Goal: Information Seeking & Learning: Learn about a topic

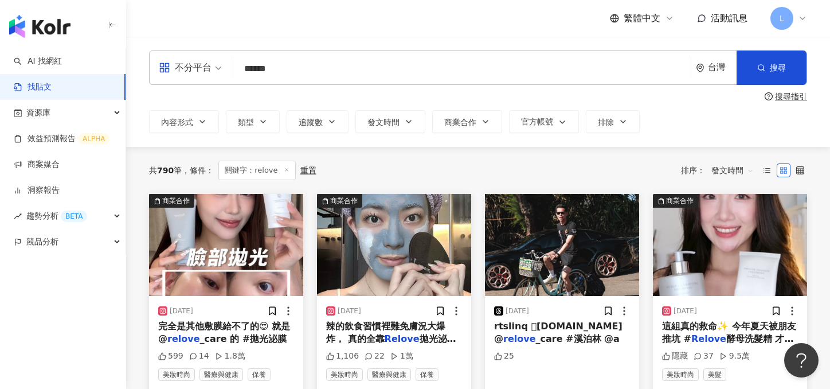
click at [728, 171] on span "發文時間" at bounding box center [733, 170] width 42 height 18
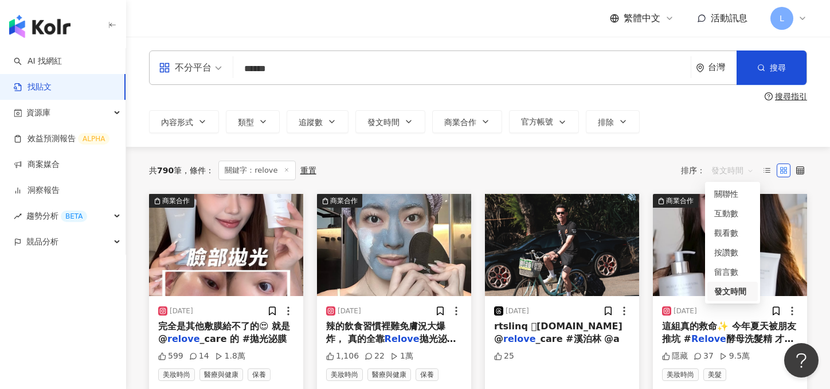
click at [733, 294] on div "發文時間" at bounding box center [733, 291] width 37 height 13
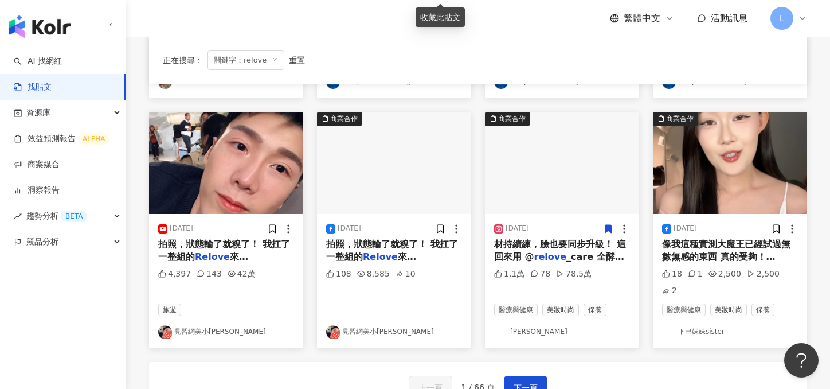
scroll to position [623, 0]
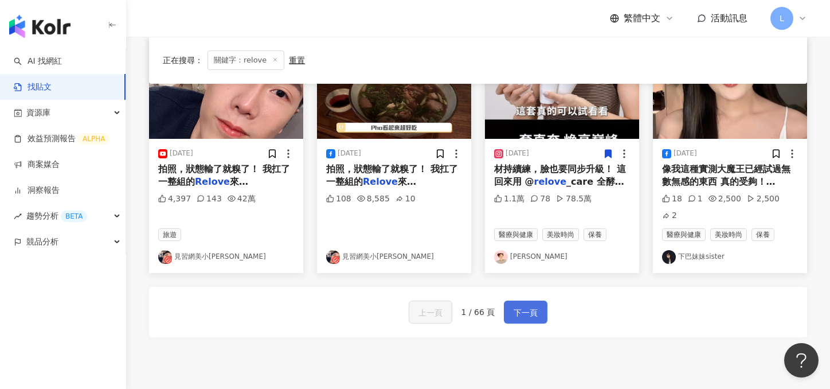
click at [534, 306] on span "下一頁" at bounding box center [526, 313] width 24 height 14
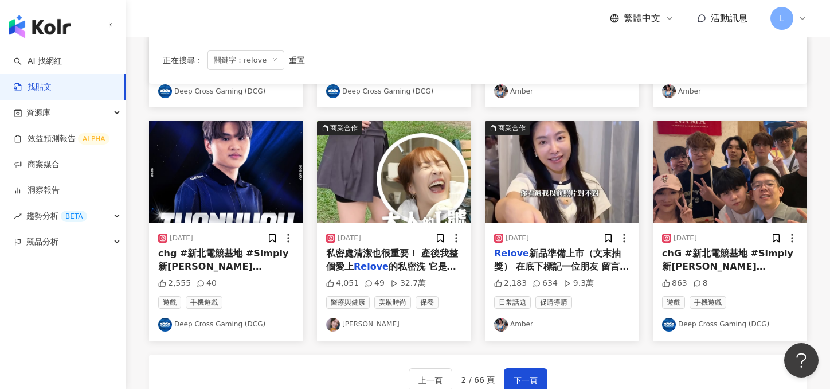
scroll to position [606, 0]
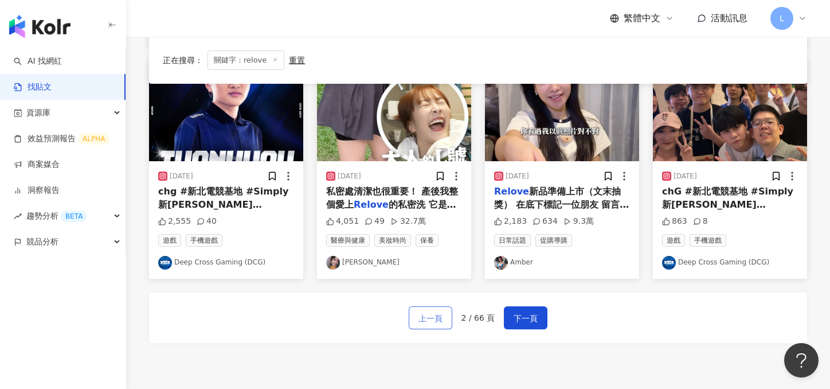
click at [438, 324] on span "上一頁" at bounding box center [431, 318] width 24 height 14
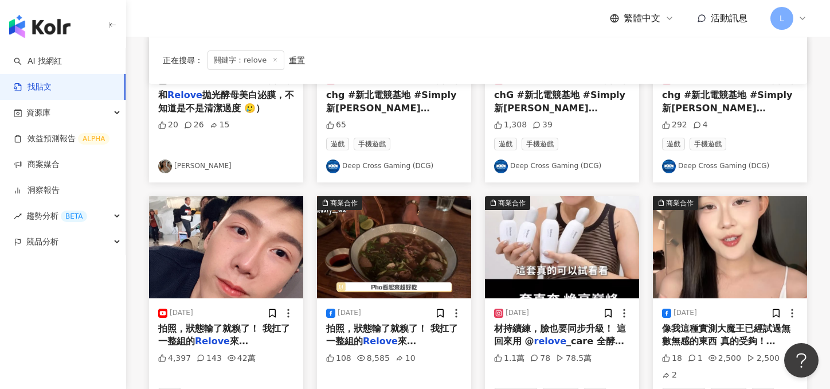
scroll to position [591, 0]
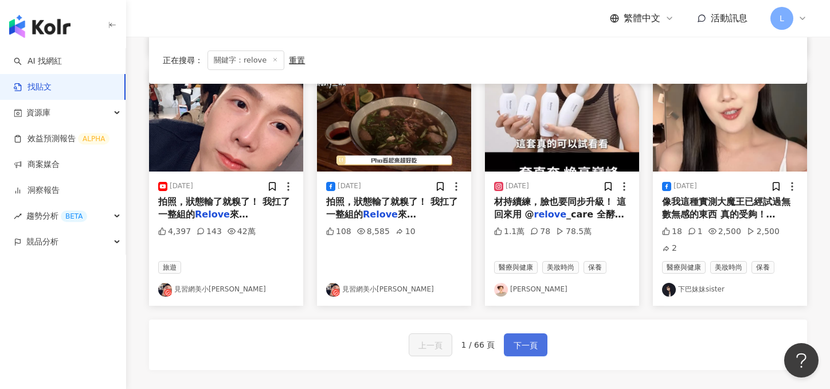
click at [540, 333] on button "下一頁" at bounding box center [526, 344] width 44 height 23
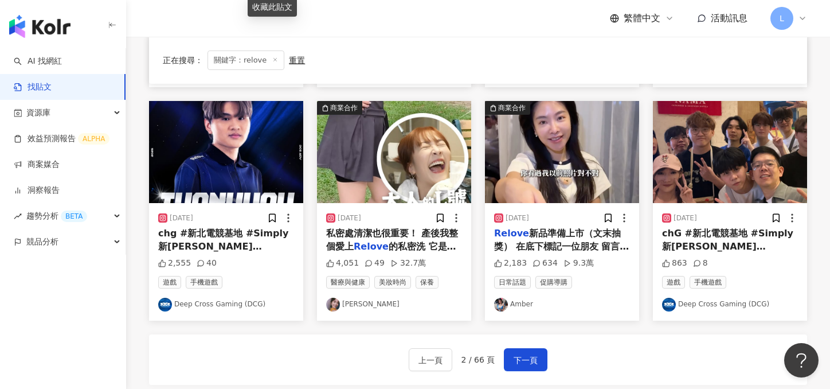
scroll to position [576, 0]
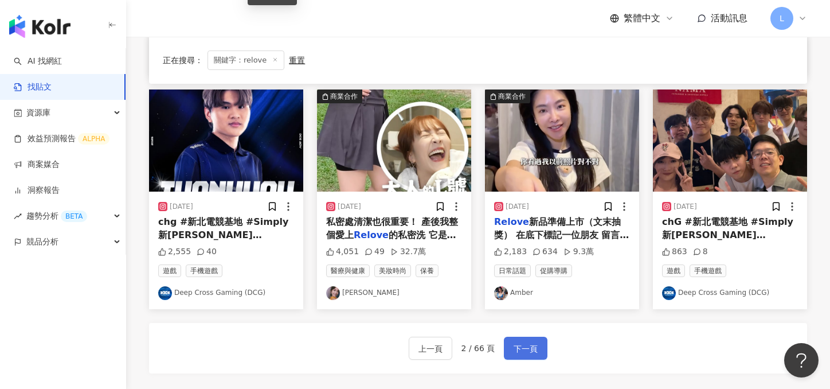
click at [523, 352] on span "下一頁" at bounding box center [526, 349] width 24 height 14
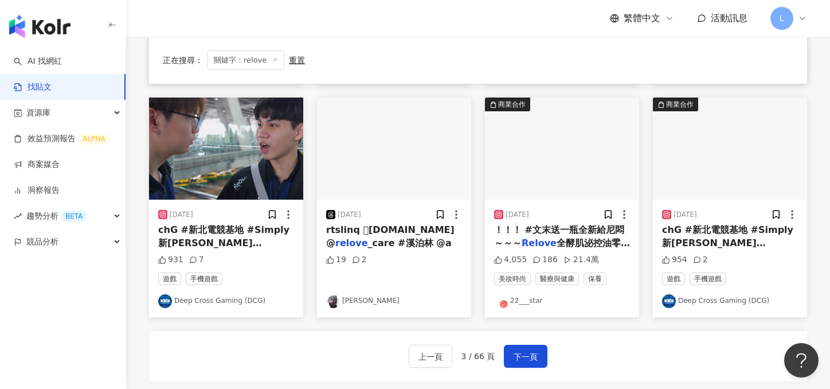
scroll to position [580, 0]
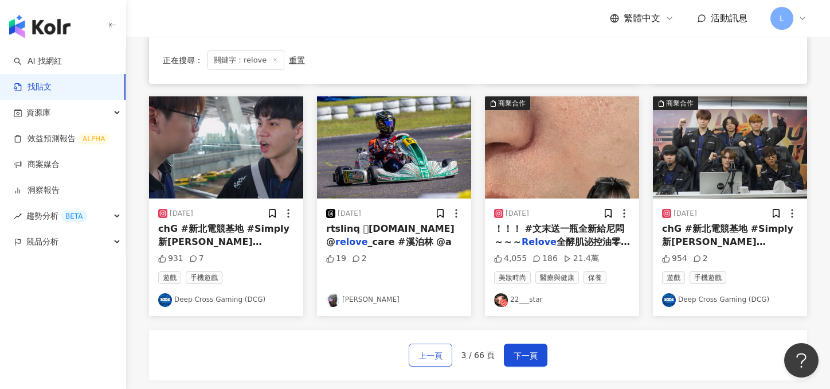
click at [438, 349] on span "上一頁" at bounding box center [431, 356] width 24 height 14
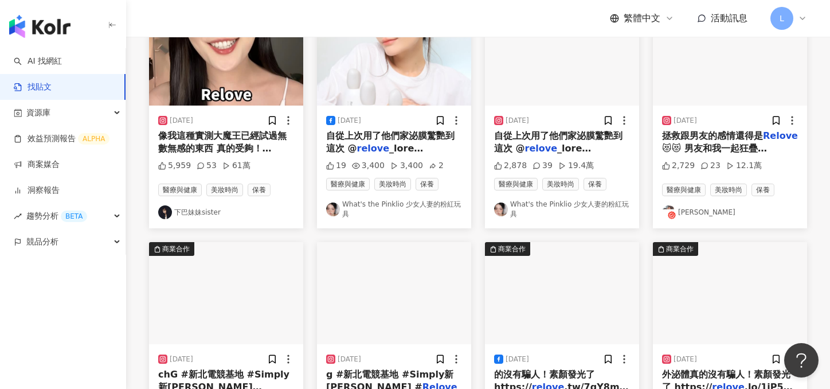
scroll to position [48, 0]
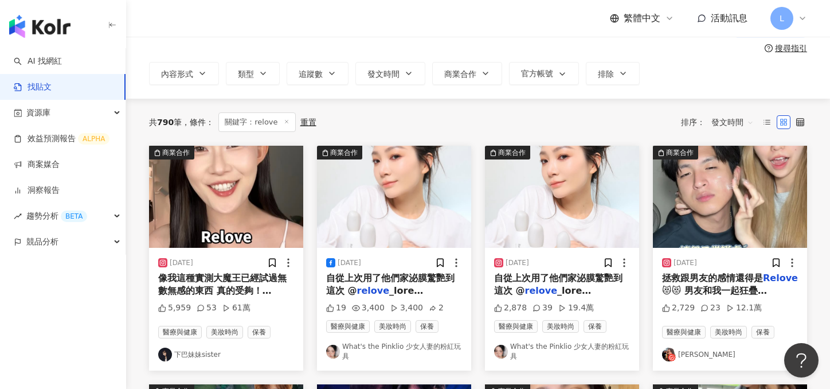
click at [553, 272] on div "自從上次用了他們家泌膜驚艷到 這次 @ relove relove .tw/hqlta 現折百元優惠❤️‍🔥再送正貨👇🏻 外泌體酵母洗(市值：$1,390) …" at bounding box center [562, 285] width 136 height 26
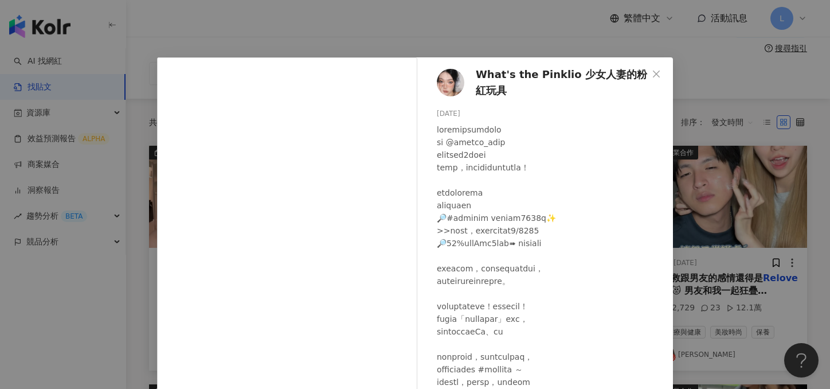
scroll to position [126, 0]
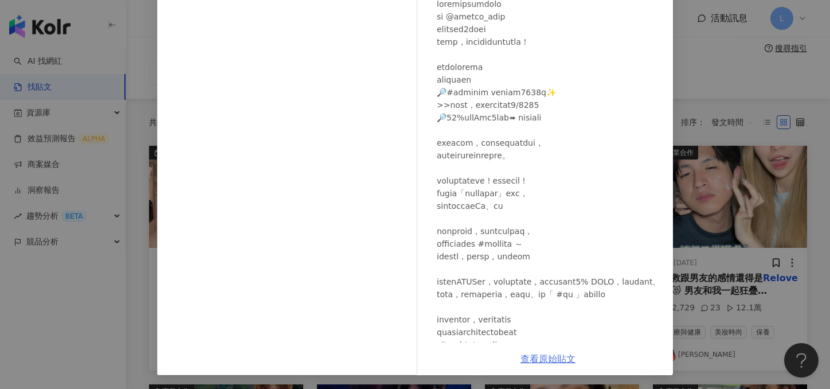
click at [526, 358] on link "查看原始貼文" at bounding box center [548, 358] width 55 height 11
click at [694, 75] on div "What's the Pinklio 少女人妻的粉紅玩具 [DATE] 2,878 39 19.4萬 查看原始貼文" at bounding box center [415, 194] width 830 height 389
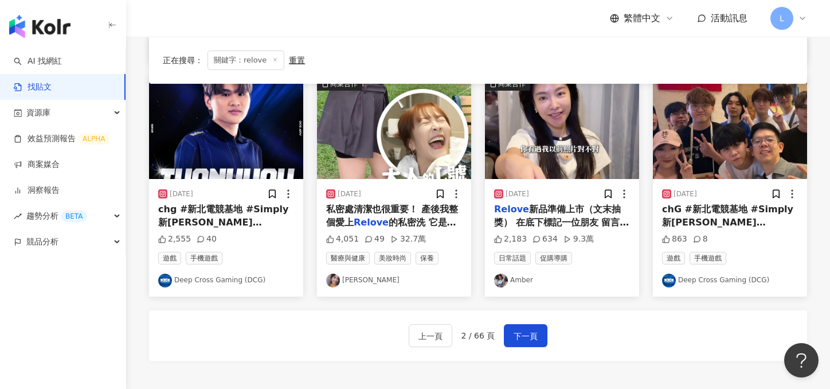
scroll to position [589, 0]
click at [439, 327] on button "上一頁" at bounding box center [431, 334] width 44 height 23
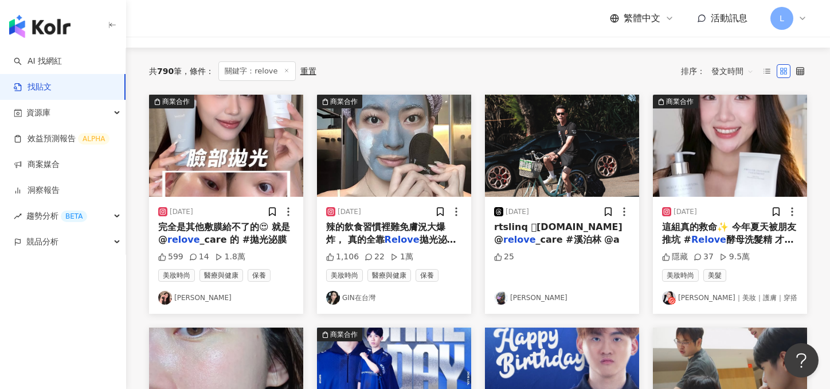
scroll to position [108, 0]
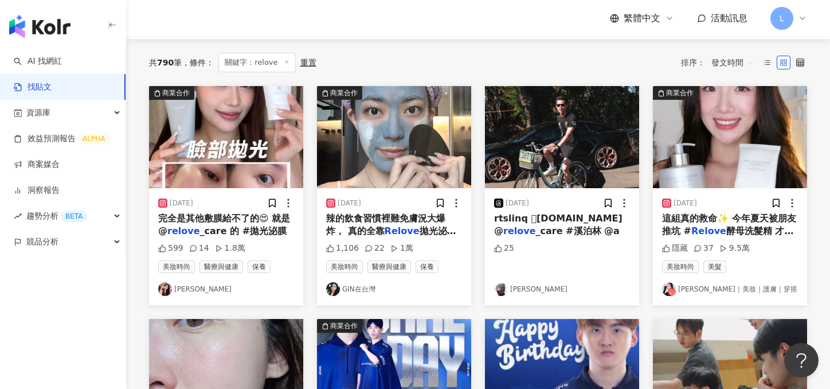
click at [712, 229] on mark "Relove" at bounding box center [709, 230] width 35 height 11
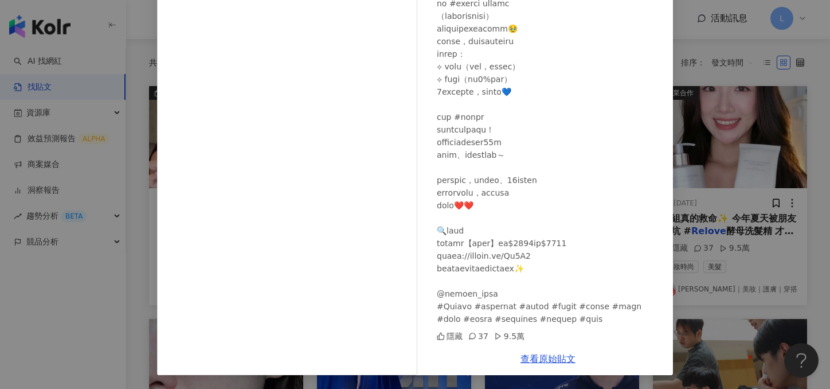
scroll to position [114, 0]
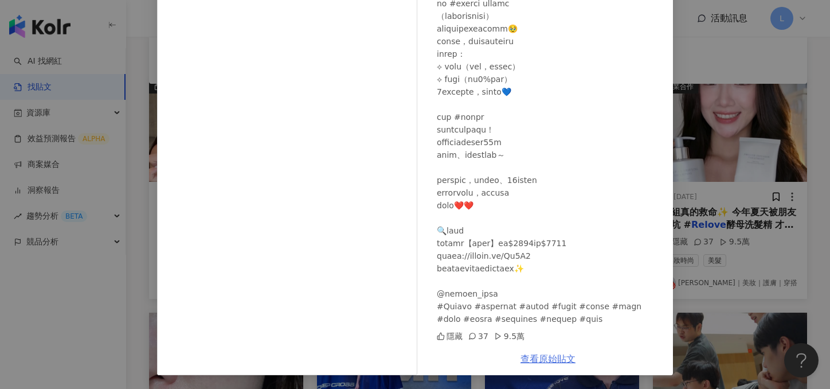
click at [530, 360] on link "查看原始貼文" at bounding box center [548, 358] width 55 height 11
click at [786, 69] on div "[PERSON_NAME]｜美妝｜護膚｜穿搭 [DATE] 隱藏 37 9.5萬 查看原始貼文" at bounding box center [415, 194] width 830 height 389
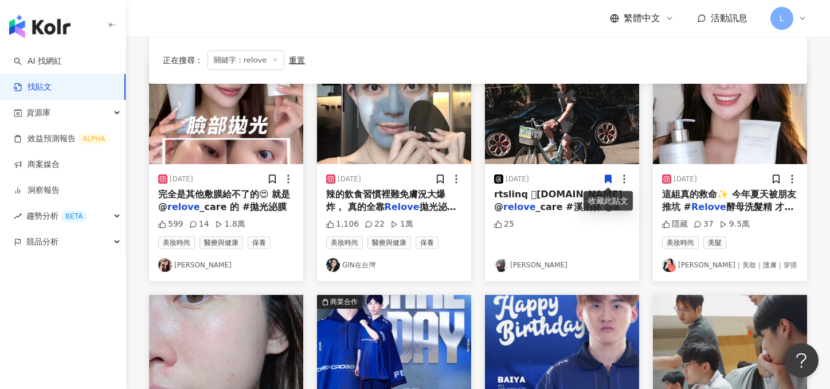
scroll to position [131, 0]
click at [400, 204] on mark "Relove" at bounding box center [402, 207] width 35 height 11
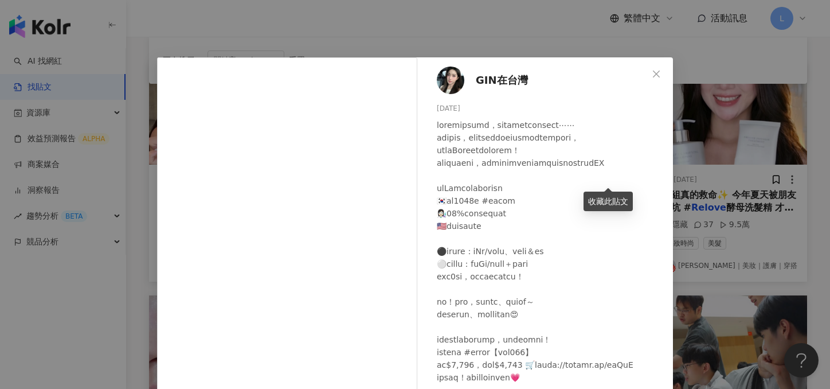
click at [495, 83] on span "GIN在台灣" at bounding box center [502, 80] width 52 height 16
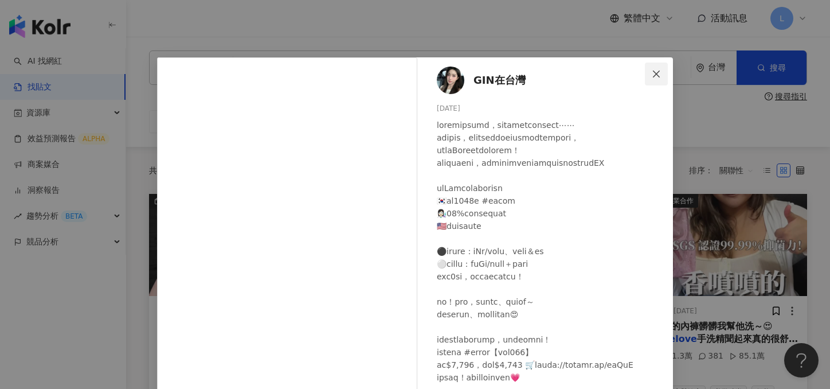
click at [655, 75] on icon "close" at bounding box center [656, 73] width 7 height 7
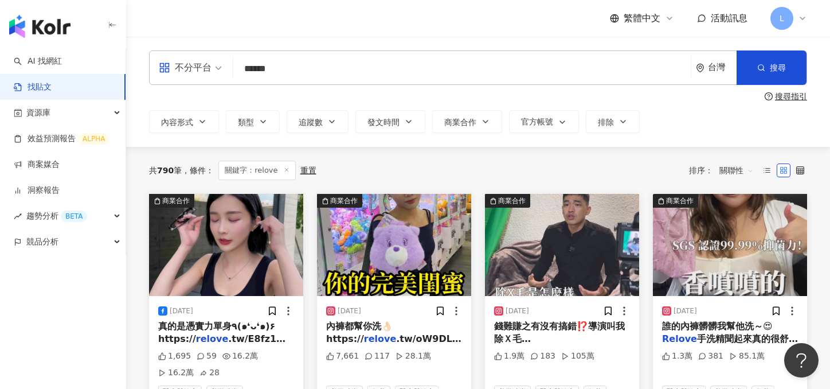
click at [749, 173] on span "關聯性" at bounding box center [737, 170] width 34 height 18
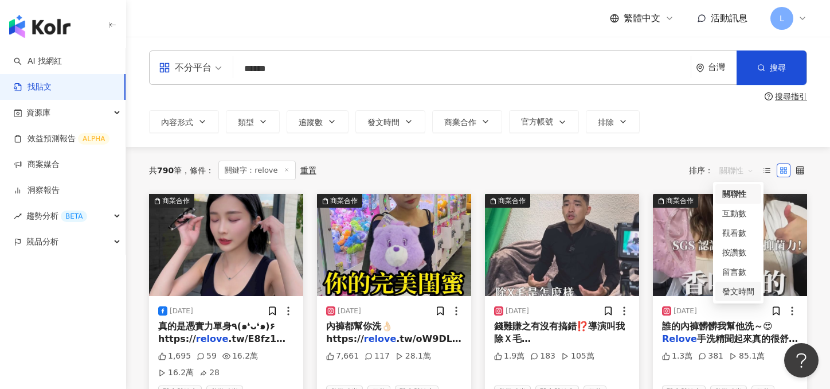
click at [731, 295] on div "發文時間" at bounding box center [739, 291] width 32 height 13
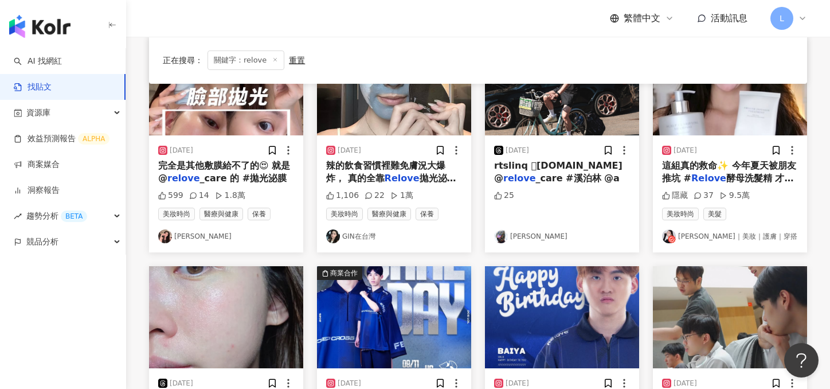
scroll to position [138, 0]
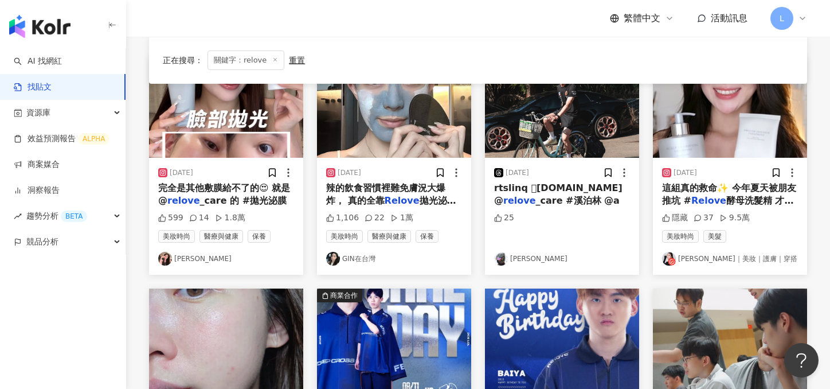
click at [228, 202] on span "_care 的 #拋光泌膜" at bounding box center [243, 200] width 87 height 11
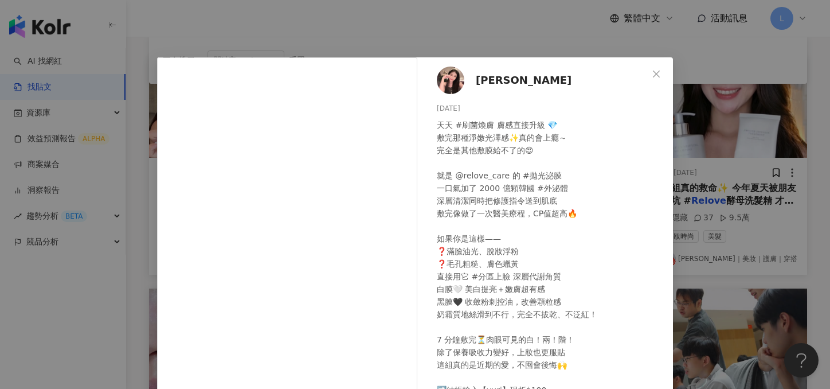
scroll to position [126, 0]
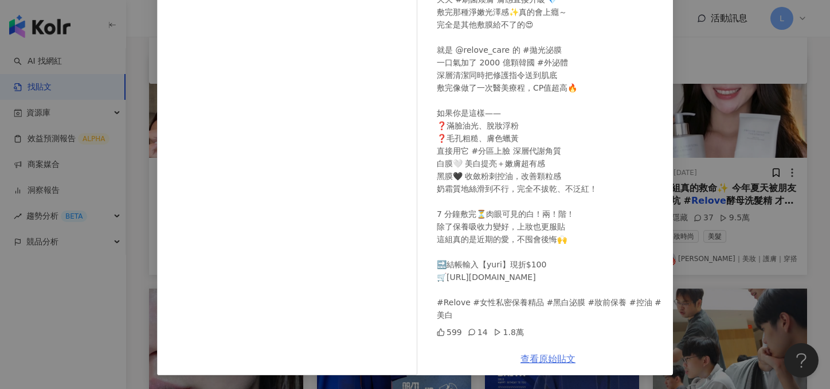
click at [543, 358] on link "查看原始貼文" at bounding box center [548, 358] width 55 height 11
click at [743, 79] on div "[PERSON_NAME] [DATE] 天天 #刷菌煥膚 膚感直接升級 💎 敷完那種淨嫩光澤感✨真的會上癮～ 完全是其他敷膜給不了的😍 就是 @relove…" at bounding box center [415, 194] width 830 height 389
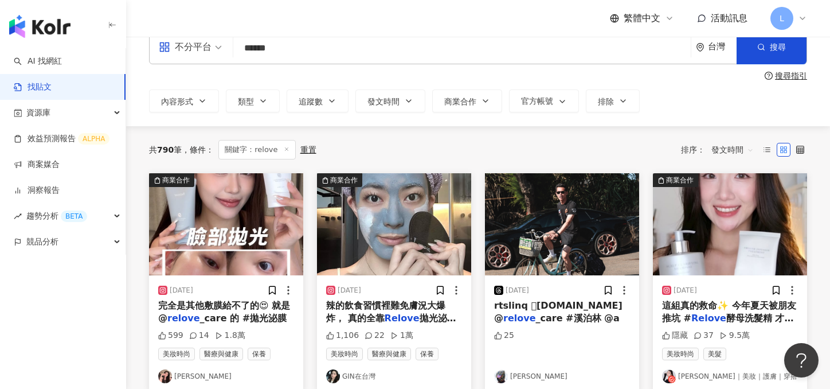
scroll to position [22, 0]
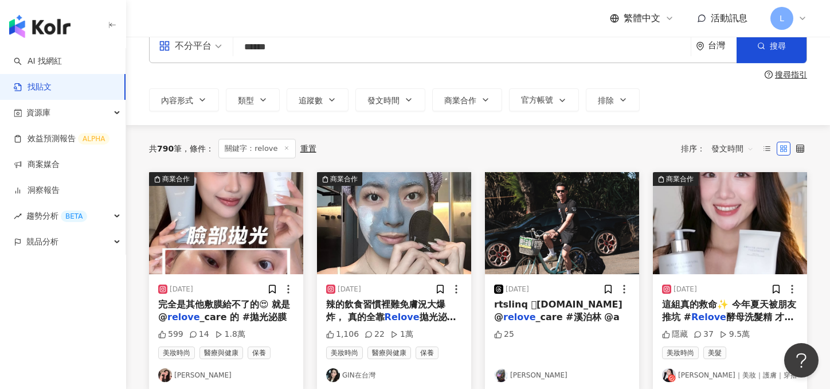
click at [235, 309] on div "完全是其他敷膜給不了的😍 就是 @ relove _care 的 #拋光泌膜" at bounding box center [226, 311] width 136 height 26
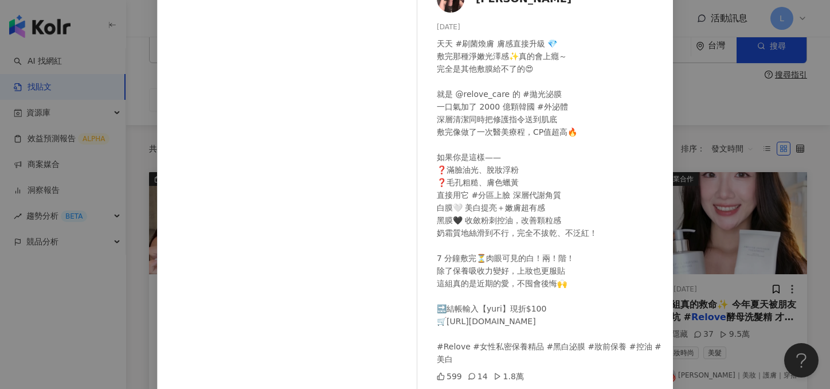
scroll to position [126, 0]
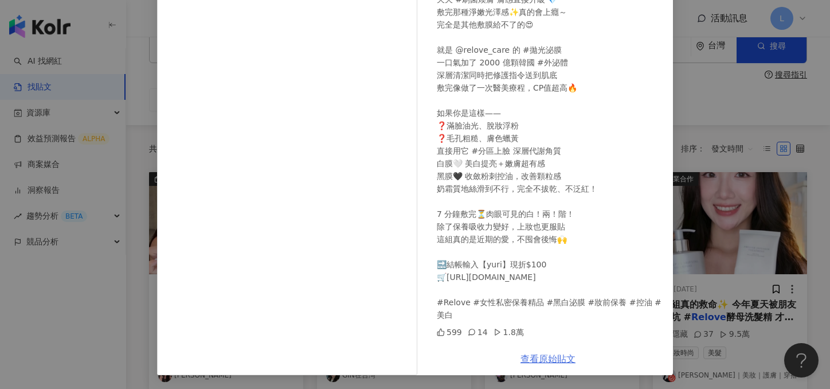
click at [552, 358] on link "查看原始貼文" at bounding box center [548, 358] width 55 height 11
click at [742, 80] on div "[PERSON_NAME] [DATE] 天天 #刷菌煥膚 膚感直接升級 💎 敷完那種淨嫩光澤感✨真的會上癮～ 完全是其他敷膜給不了的😍 就是 @relove…" at bounding box center [415, 194] width 830 height 389
